Goal: Contribute content

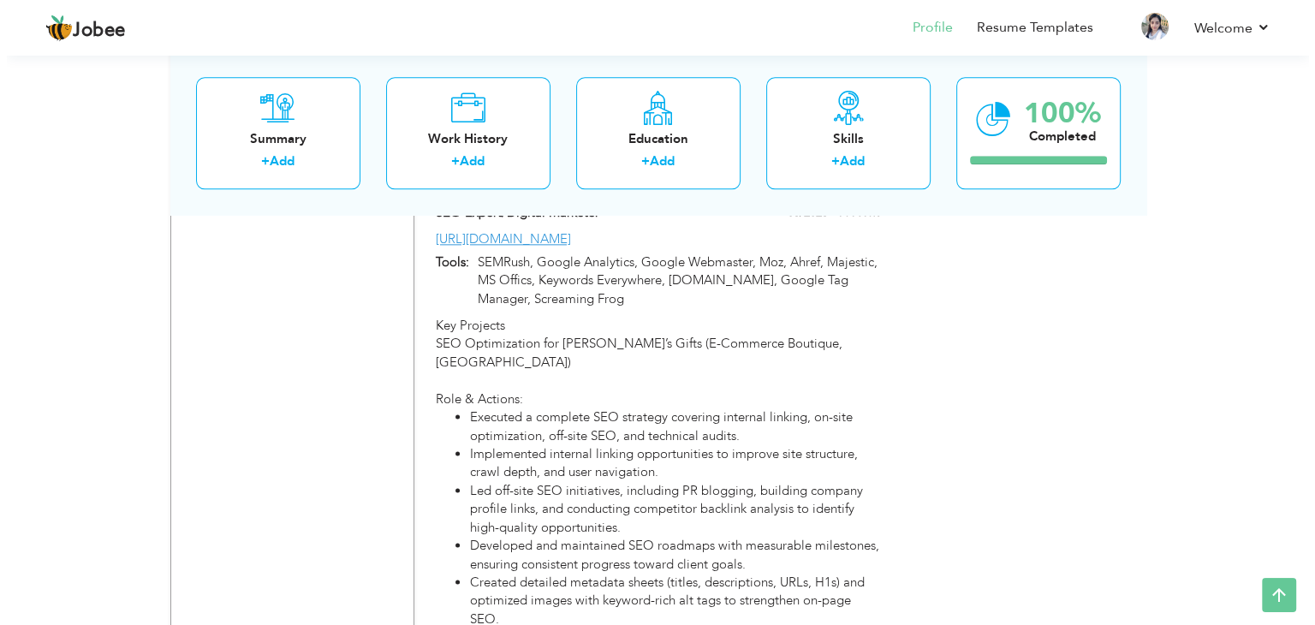
scroll to position [2132, 0]
drag, startPoint x: 420, startPoint y: 258, endPoint x: 591, endPoint y: 250, distance: 170.6
click at [591, 247] on div "[URL][DOMAIN_NAME]" at bounding box center [650, 238] width 469 height 18
type input "SEO Expert/Digital Marketer"
type input "03/2023"
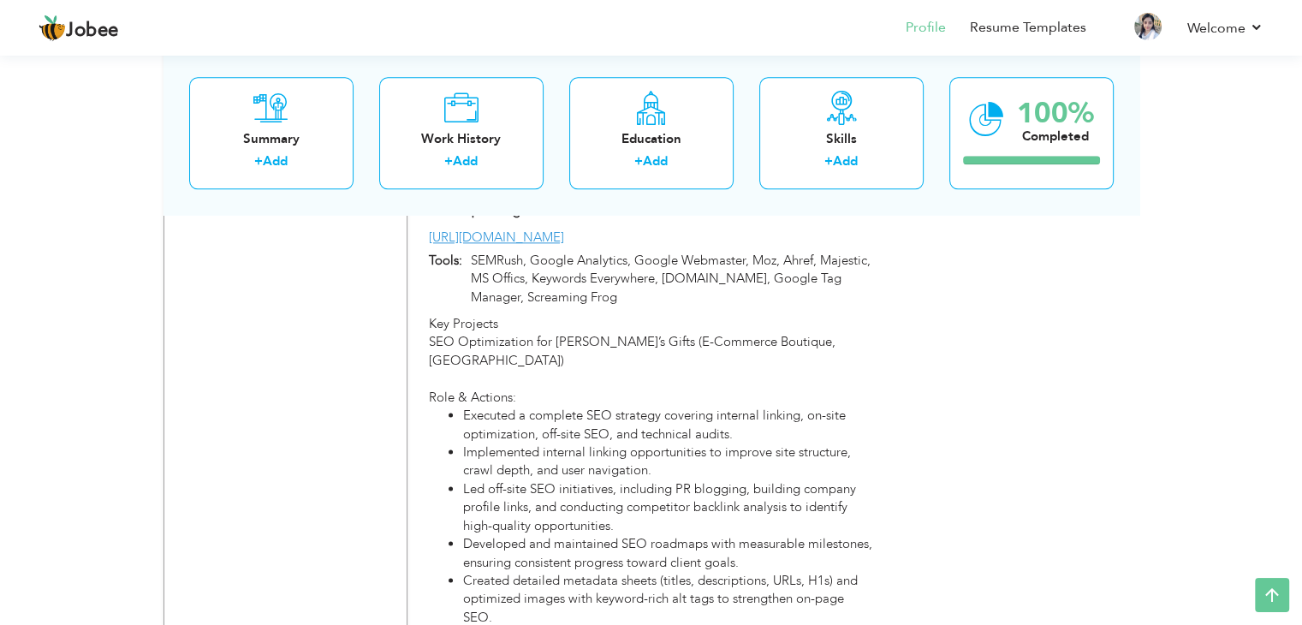
type input "[URL][DOMAIN_NAME]"
type input "SEMRush, Google Analytics, Google Webmaster, Moz, Ahref, Majestic, MS Offics, K…"
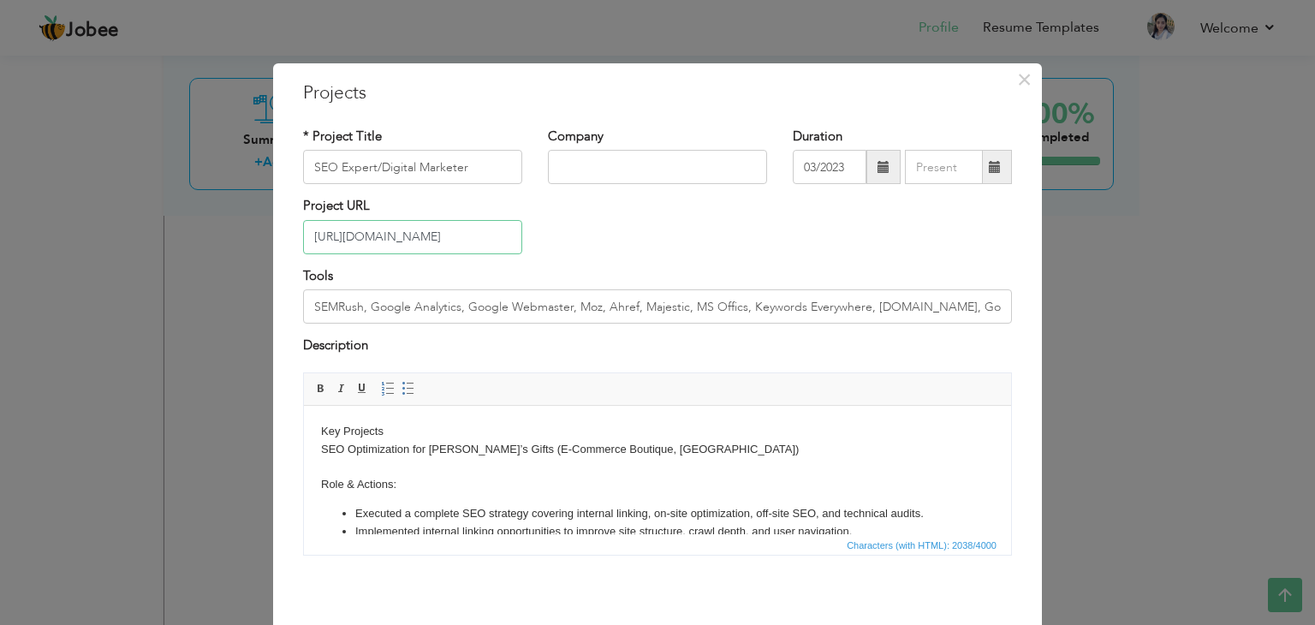
click at [462, 237] on input "[URL][DOMAIN_NAME]" at bounding box center [412, 237] width 219 height 34
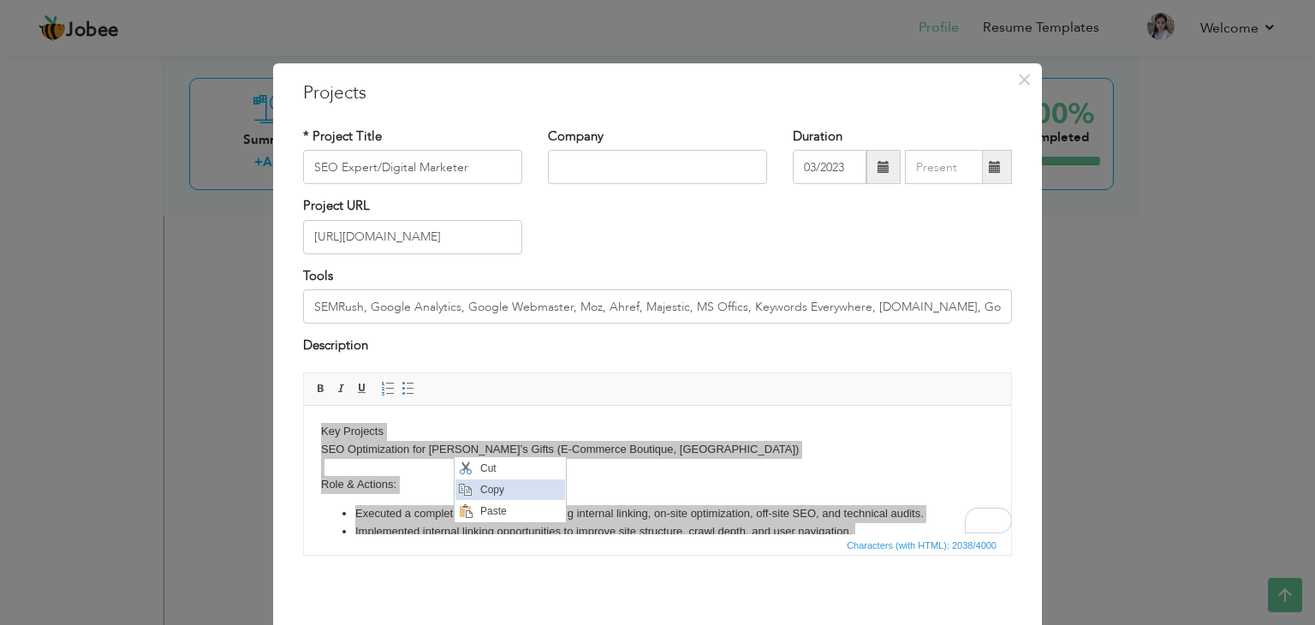
click at [500, 489] on span "Copy" at bounding box center [520, 490] width 89 height 21
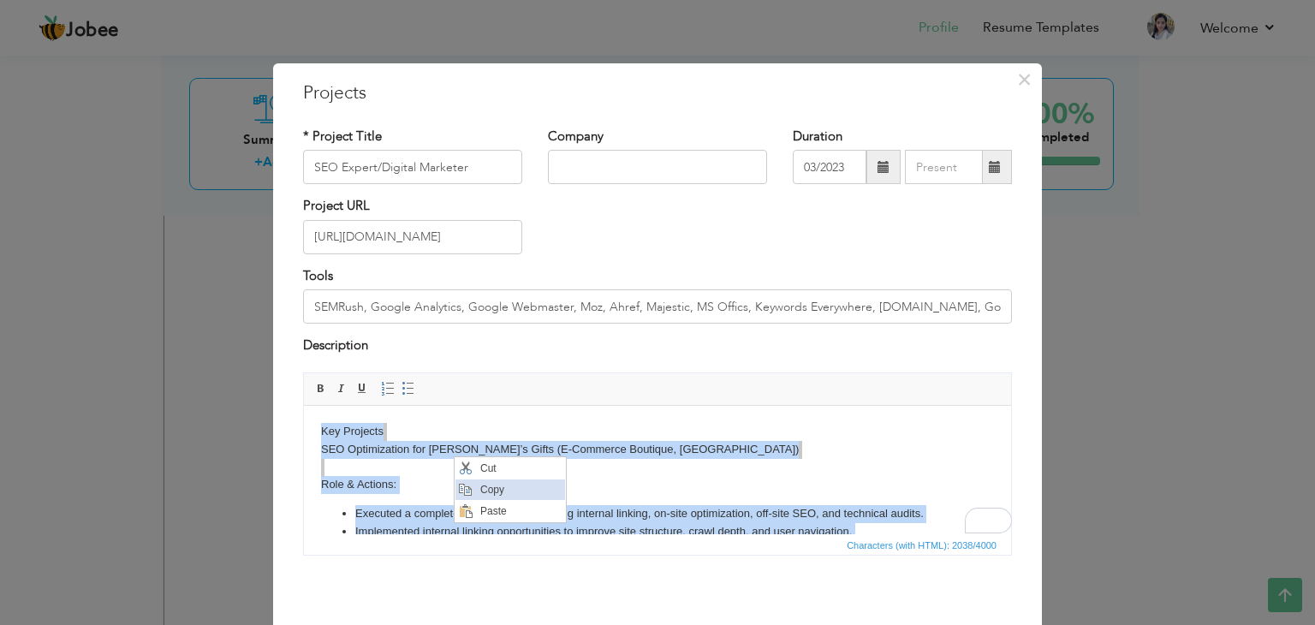
copy body "Lor Ipsumdol SIT Ametconsecte adi Elitse’d Eiusm (T-Incididu Utlabore, ETD) Mag…"
